Goal: Task Accomplishment & Management: Complete application form

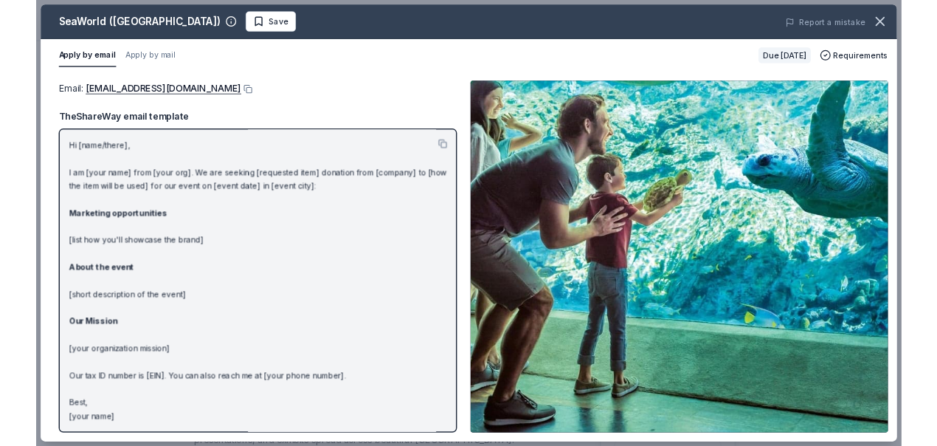
scroll to position [347, 0]
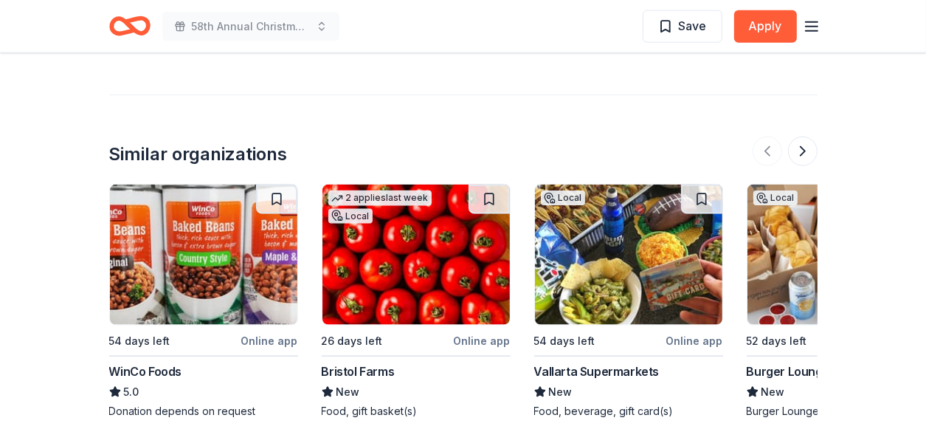
scroll to position [1560, 0]
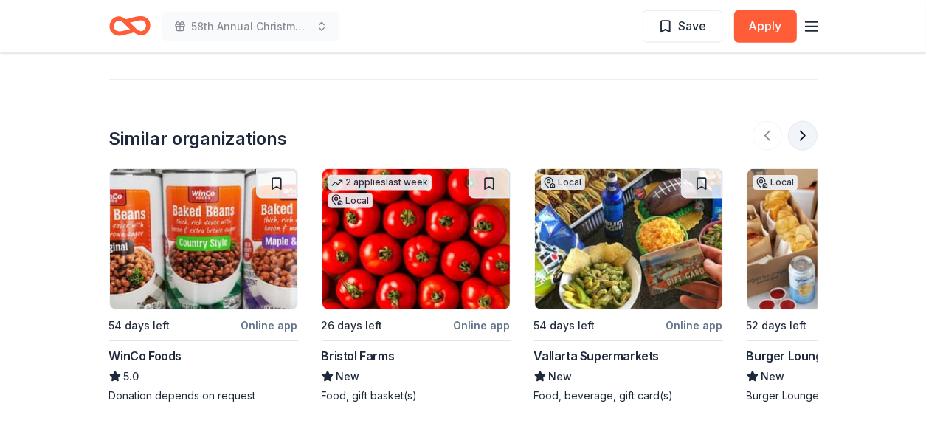
click at [802, 133] on button at bounding box center [803, 136] width 30 height 30
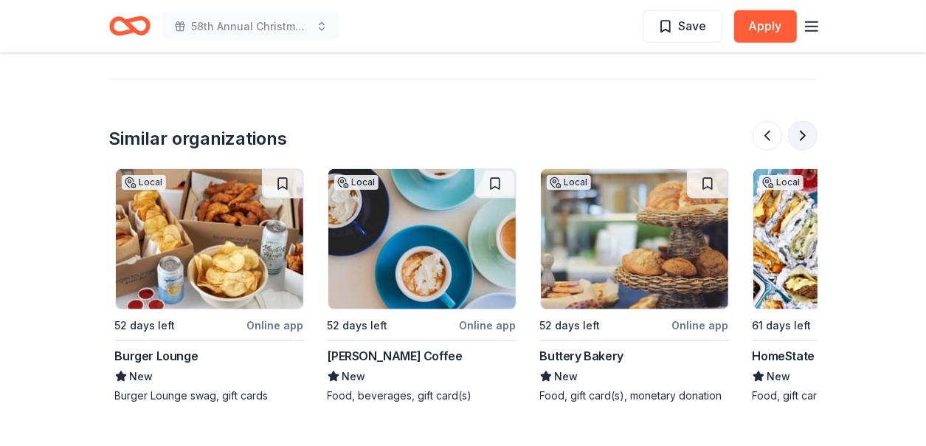
scroll to position [0, 637]
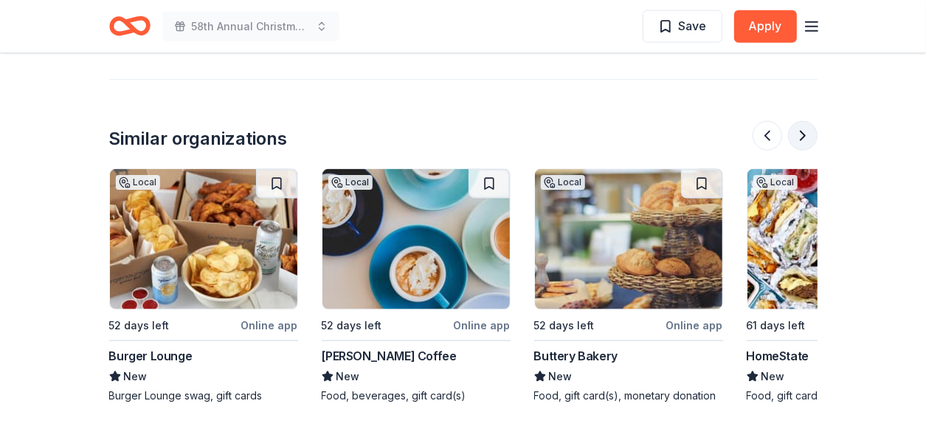
click at [802, 133] on button at bounding box center [803, 136] width 30 height 30
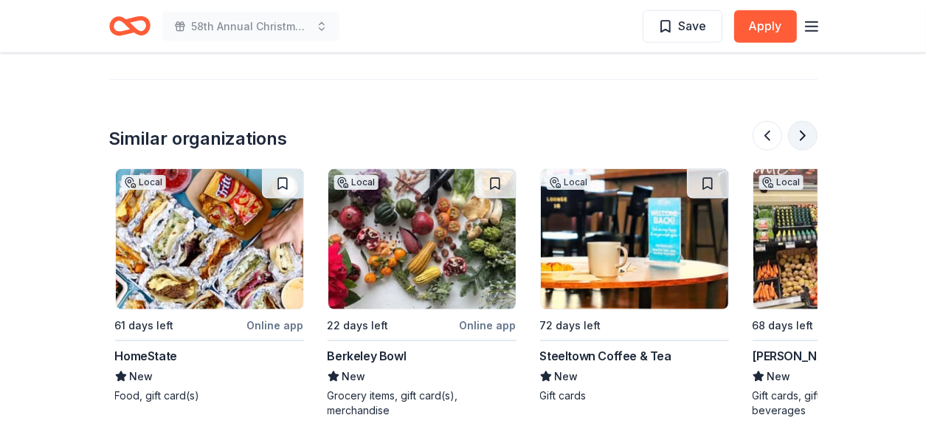
scroll to position [0, 1275]
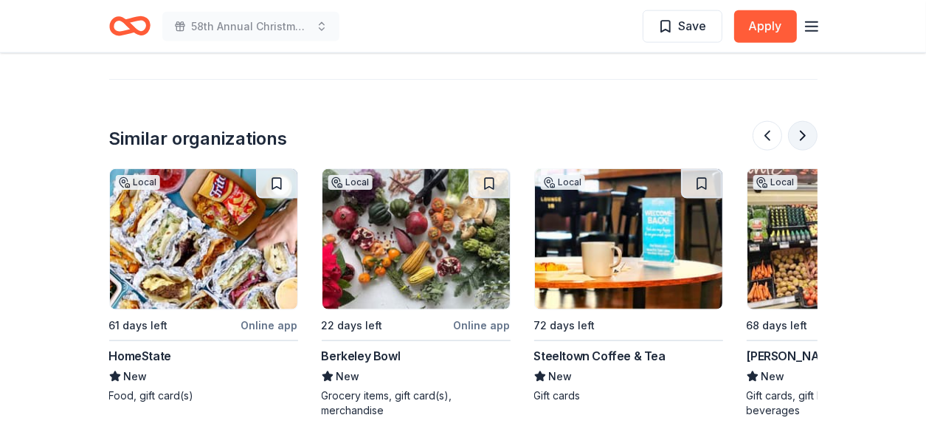
click at [802, 133] on button at bounding box center [803, 136] width 30 height 30
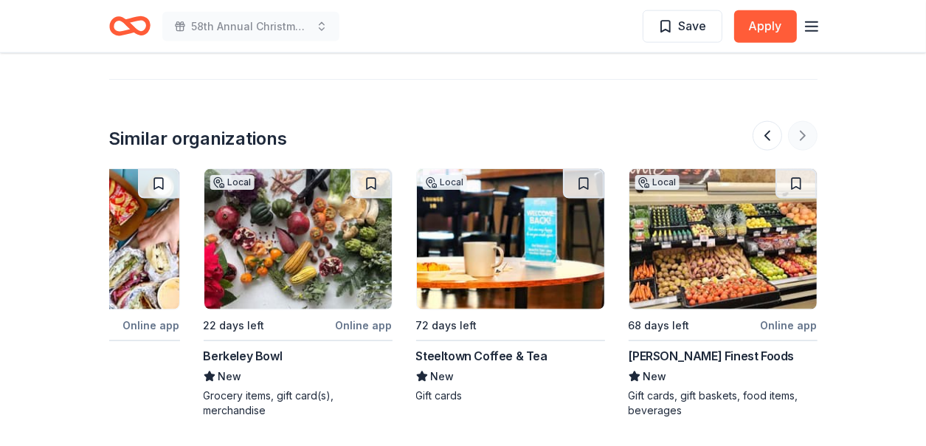
click at [802, 133] on div at bounding box center [785, 136] width 65 height 30
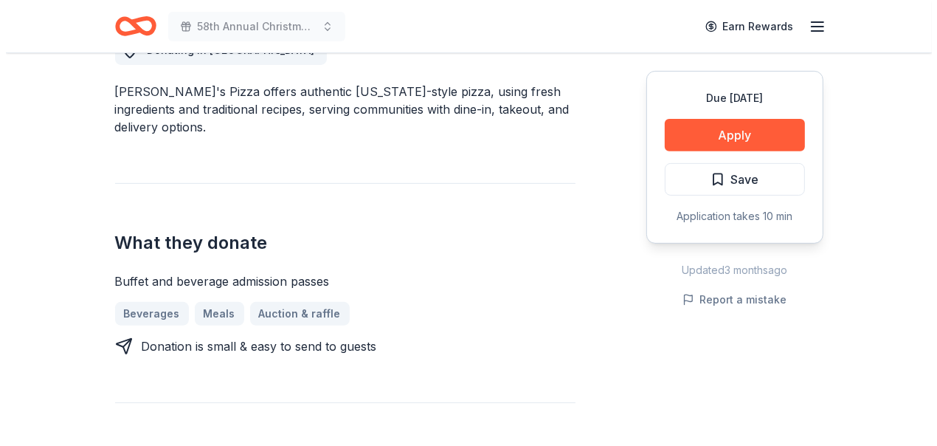
scroll to position [360, 0]
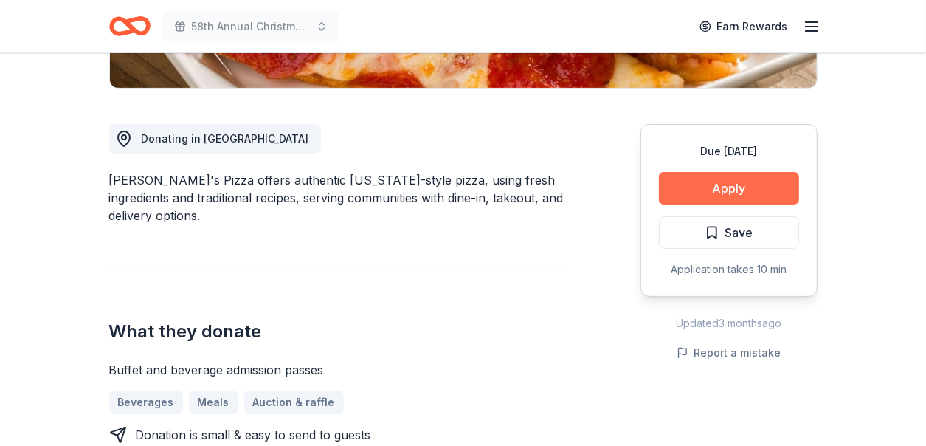
click at [735, 186] on button "Apply" at bounding box center [729, 188] width 140 height 32
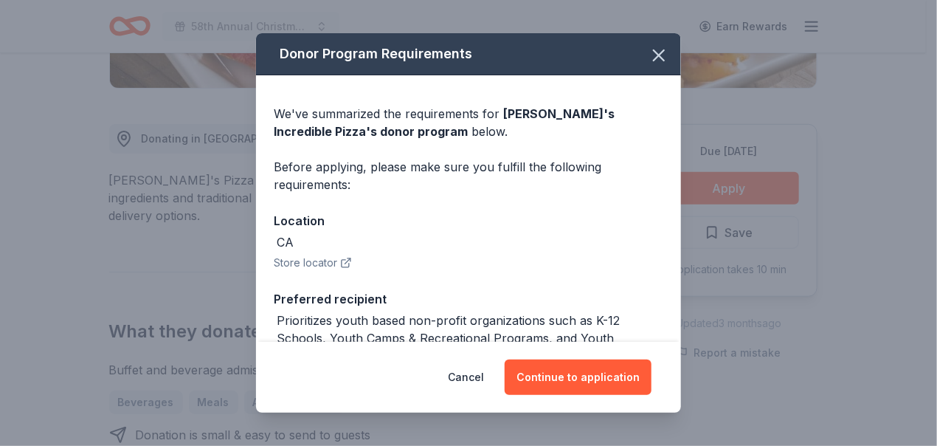
click at [344, 262] on icon "button" at bounding box center [346, 263] width 12 height 12
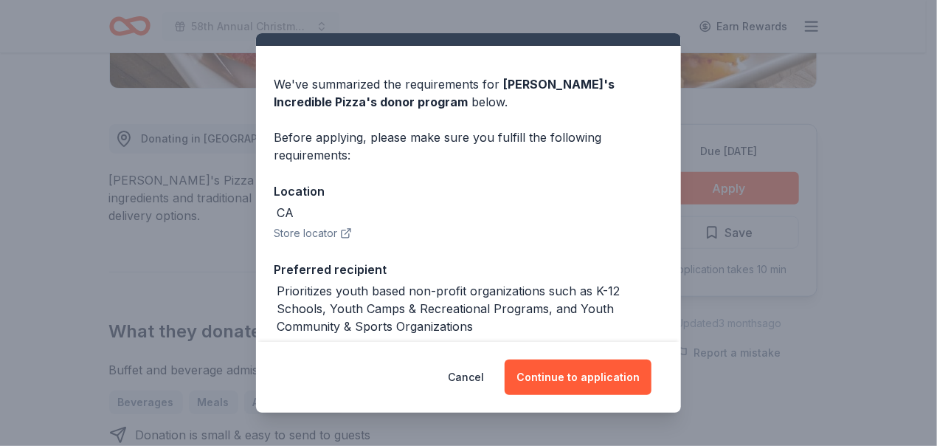
scroll to position [159, 0]
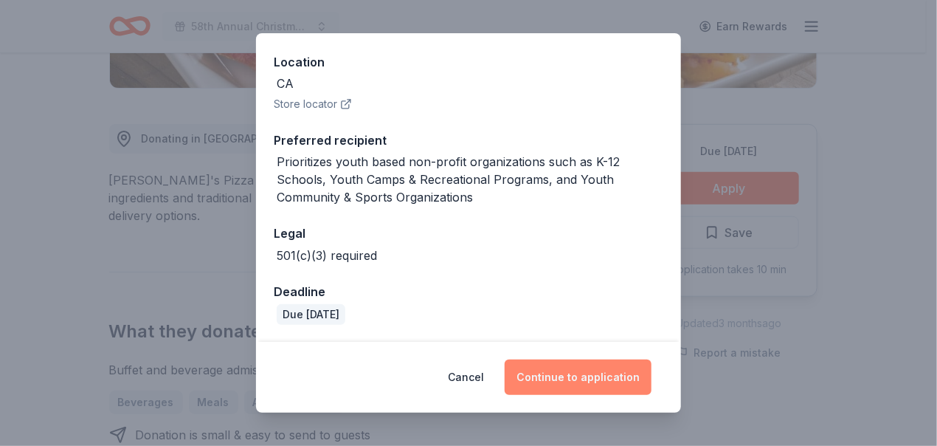
click at [575, 370] on button "Continue to application" at bounding box center [578, 376] width 147 height 35
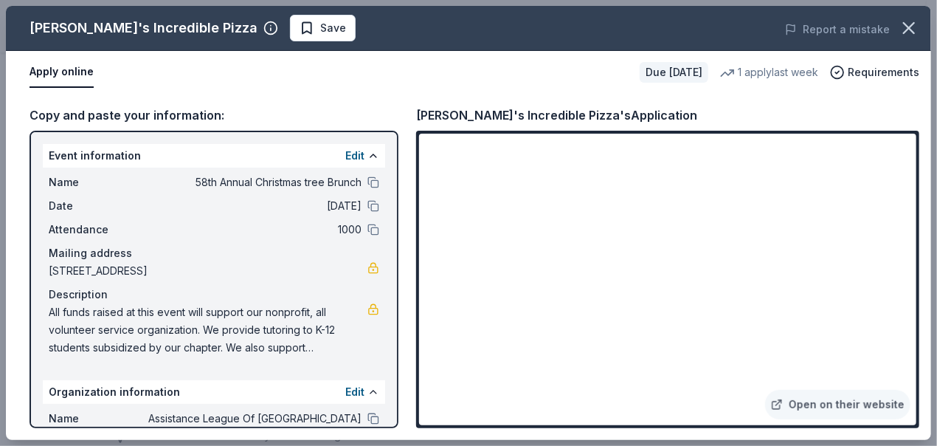
click at [71, 70] on button "Apply online" at bounding box center [62, 72] width 64 height 31
